Goal: Information Seeking & Learning: Learn about a topic

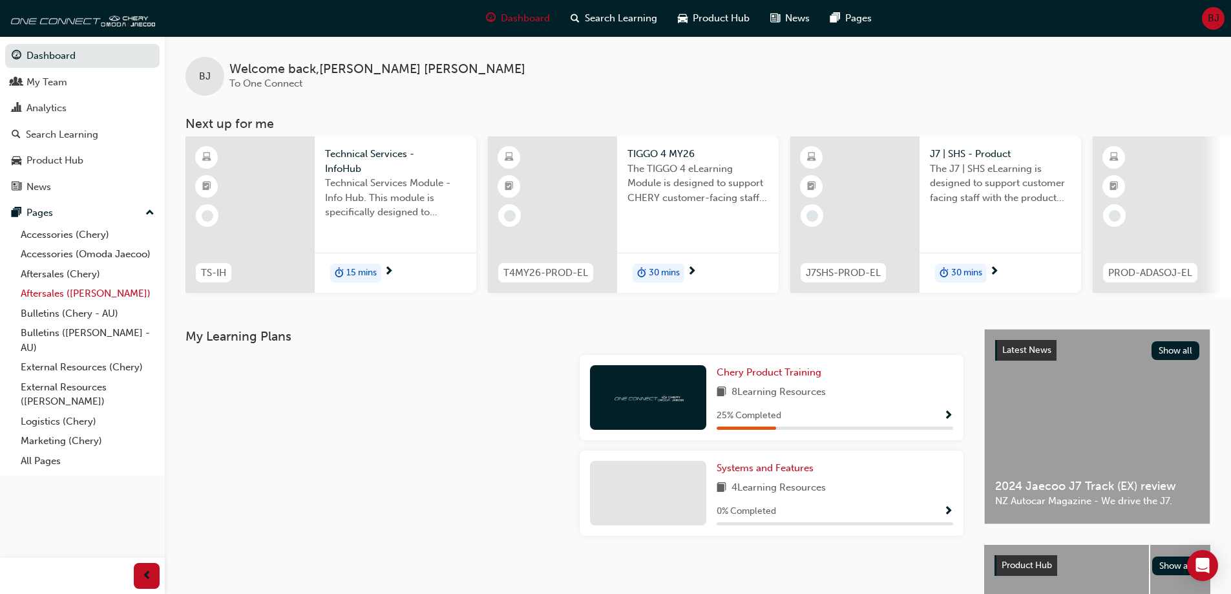
click at [51, 288] on link "Aftersales ([PERSON_NAME])" at bounding box center [88, 294] width 144 height 20
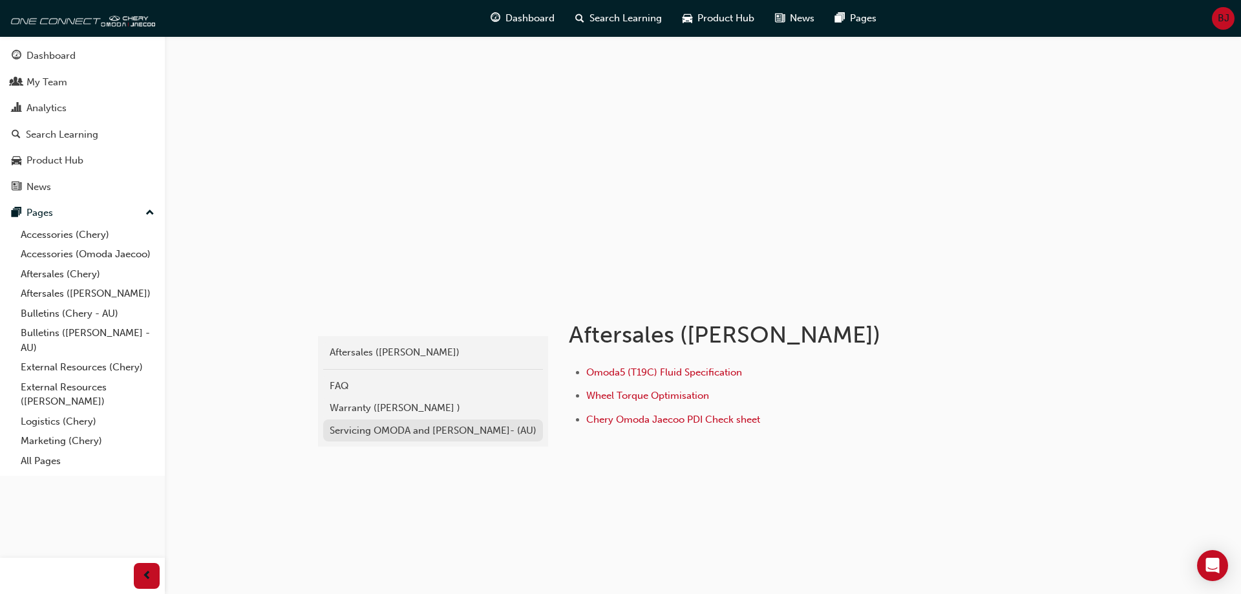
click at [386, 429] on div "Servicing OMODA and [PERSON_NAME]- (AU)" at bounding box center [433, 430] width 207 height 15
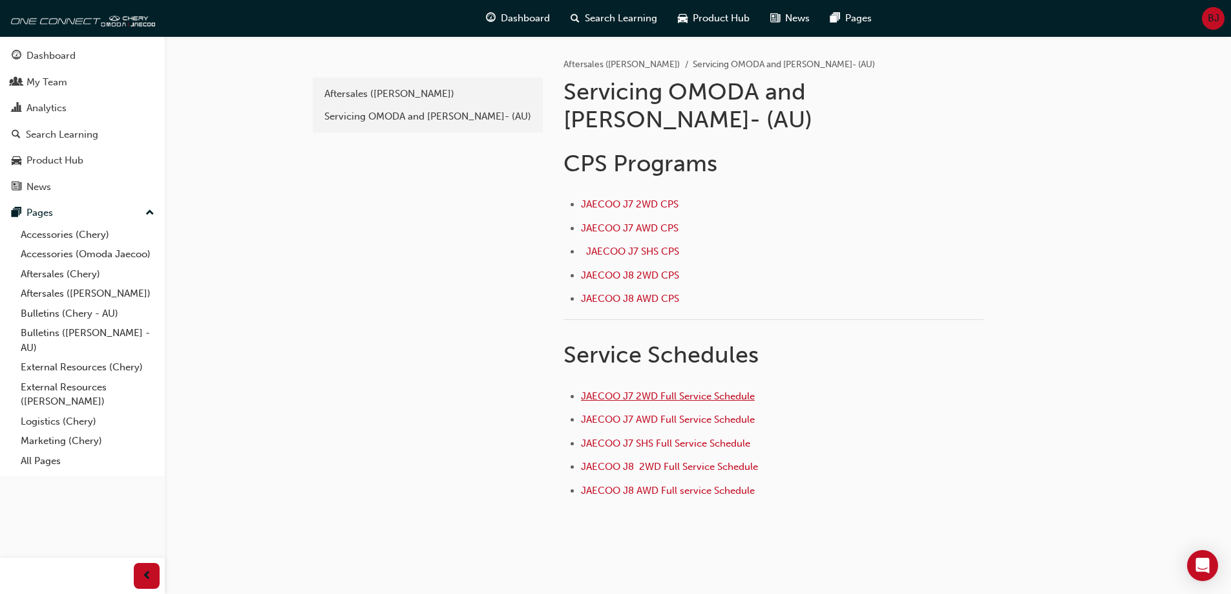
click at [638, 390] on span "JAECOO J7 2WD Full Service Schedule" at bounding box center [668, 396] width 174 height 12
click at [606, 198] on span "JAECOO J7 2WD CPS ﻿" at bounding box center [631, 204] width 100 height 12
click at [593, 222] on span "JAECOO J7 AWD CPS ﻿" at bounding box center [631, 228] width 100 height 12
